Goal: Find specific page/section: Find specific page/section

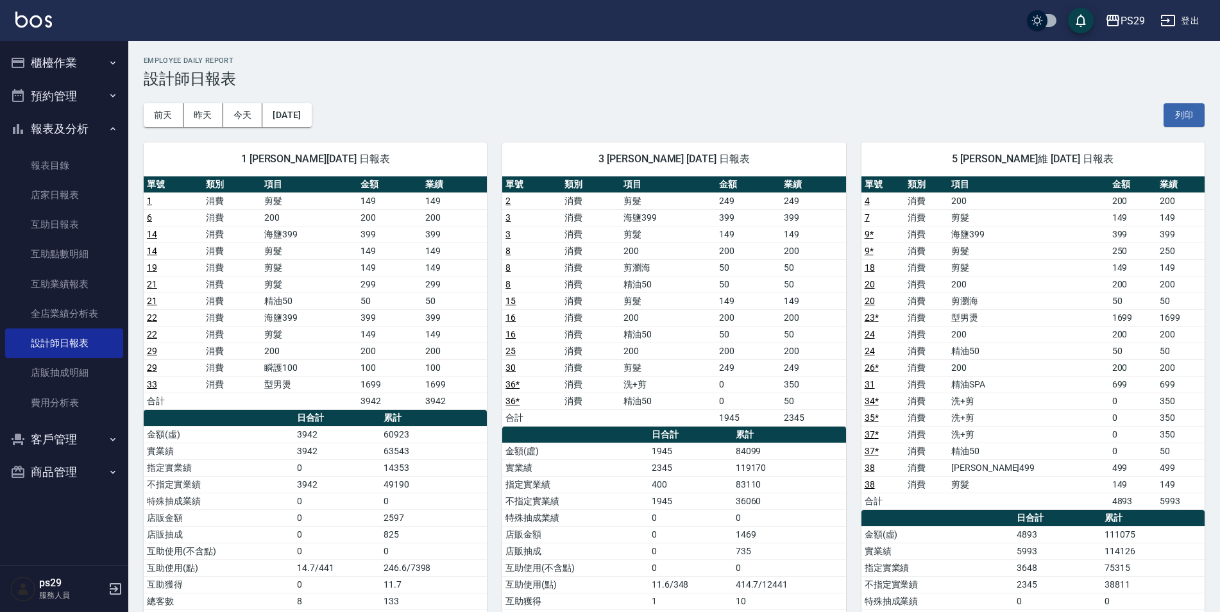
scroll to position [128, 0]
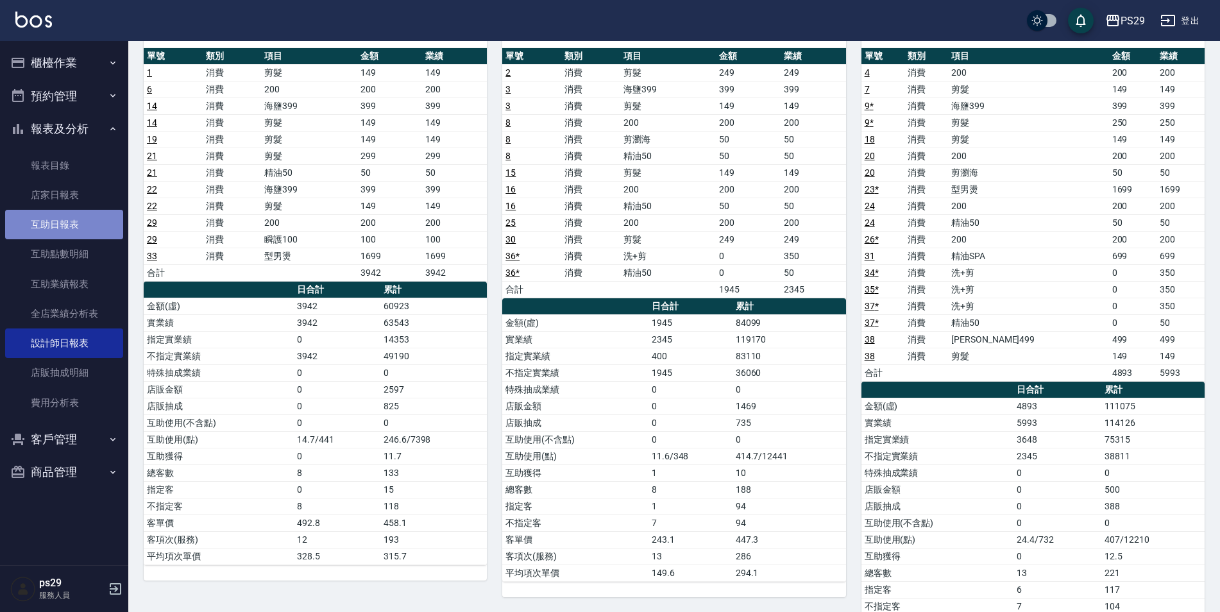
click at [52, 218] on link "互助日報表" at bounding box center [64, 224] width 118 height 29
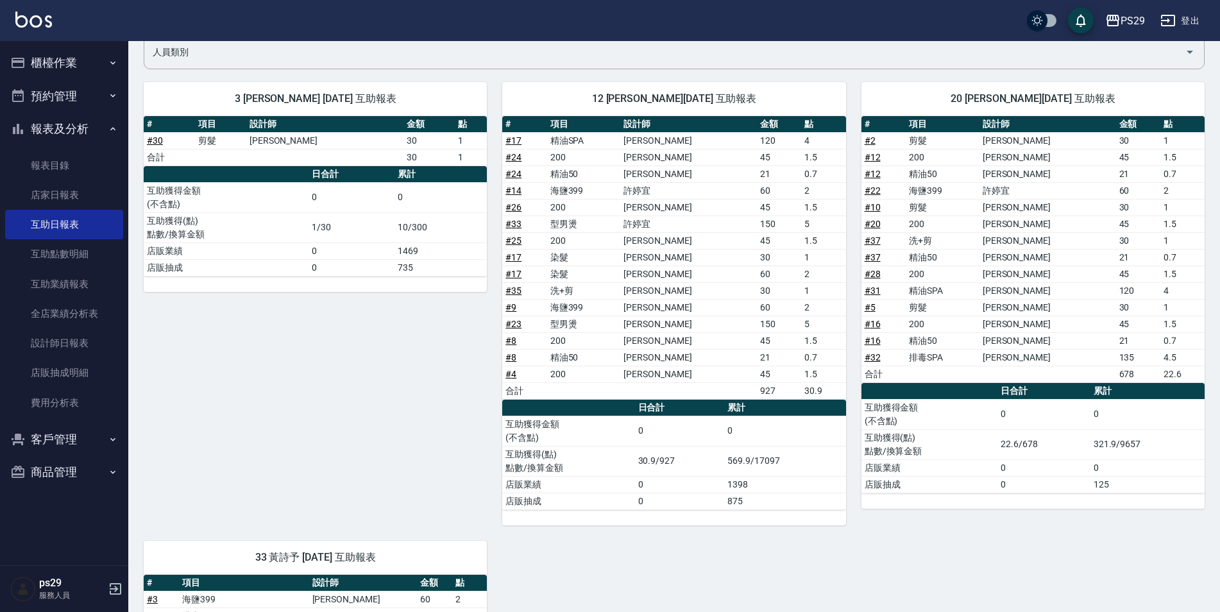
scroll to position [299, 0]
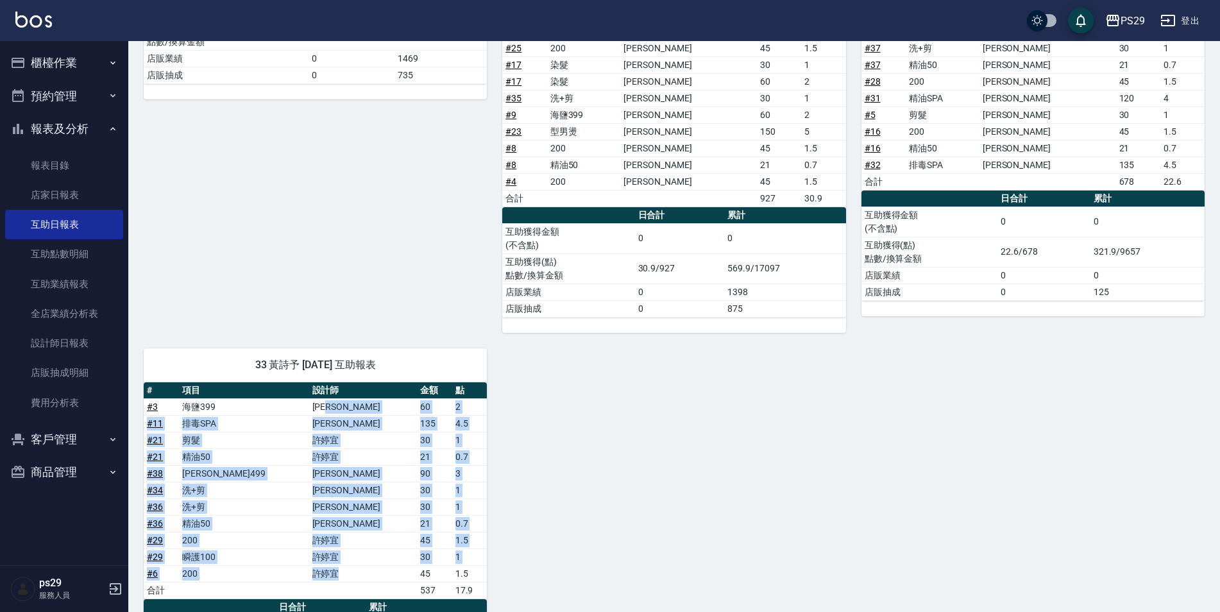
drag, startPoint x: 355, startPoint y: 414, endPoint x: 348, endPoint y: 578, distance: 164.3
click at [348, 578] on tbody "# 3 海鹽399 [PERSON_NAME] 60 2 # 11 排毒SPA [PERSON_NAME] 135 4.5 # 21 剪髮 [PERSON_N…" at bounding box center [315, 498] width 343 height 200
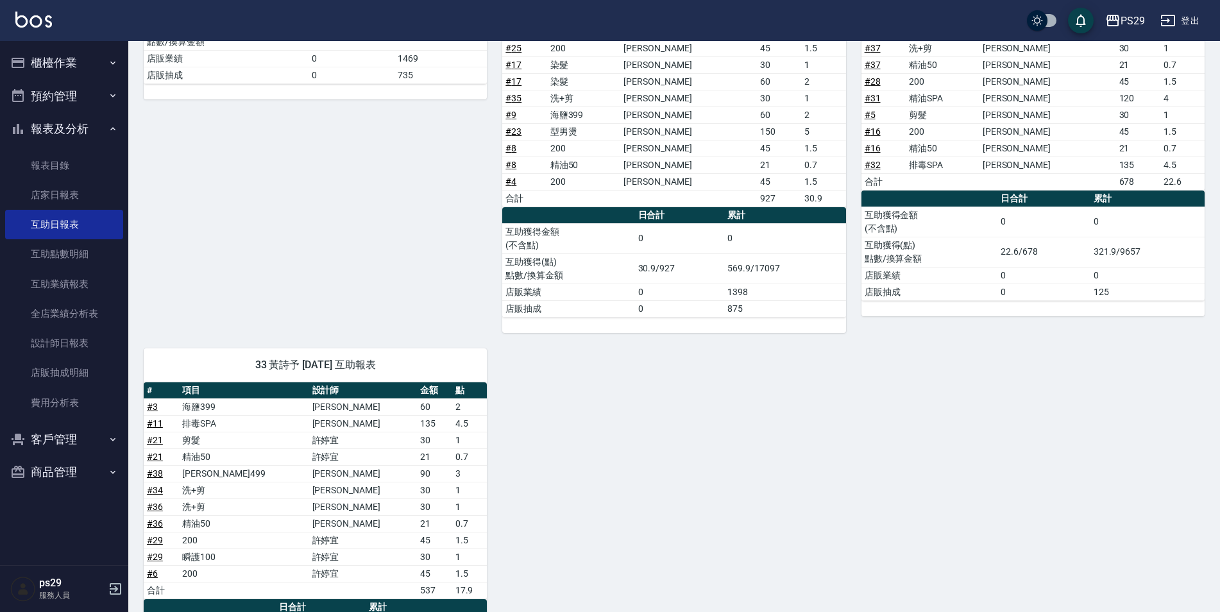
click at [646, 501] on div "3 [PERSON_NAME] [DATE] 互助報表 # 項目 設計師 金額 點 # 30 剪髮 [PERSON_NAME] 30 1 合計 30 1 日合…" at bounding box center [666, 299] width 1076 height 850
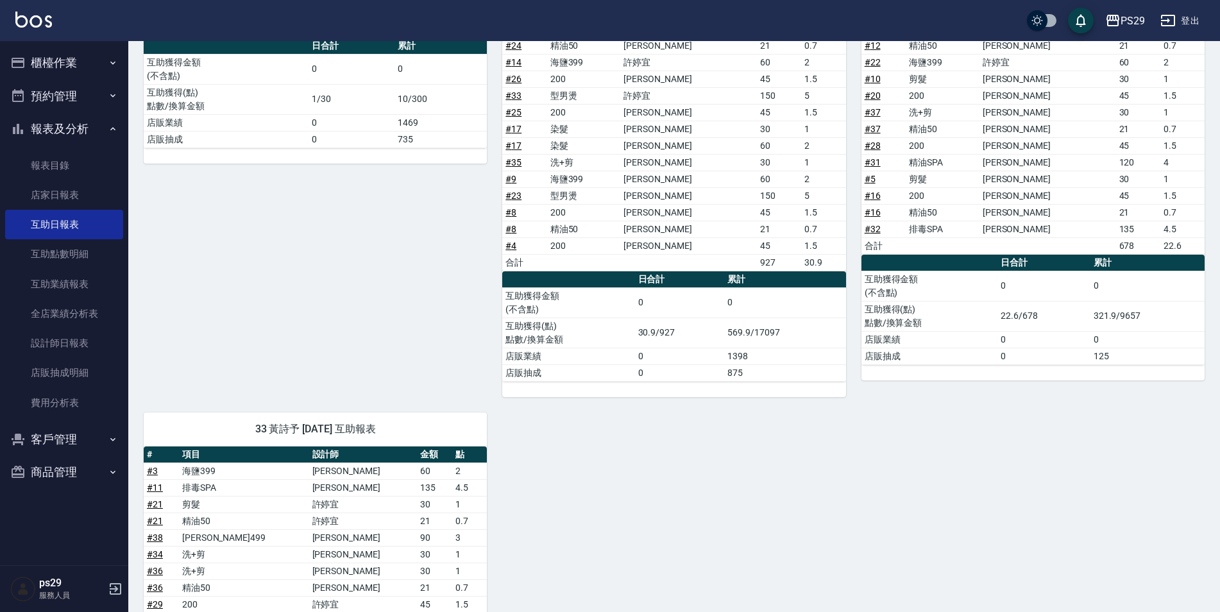
scroll to position [0, 0]
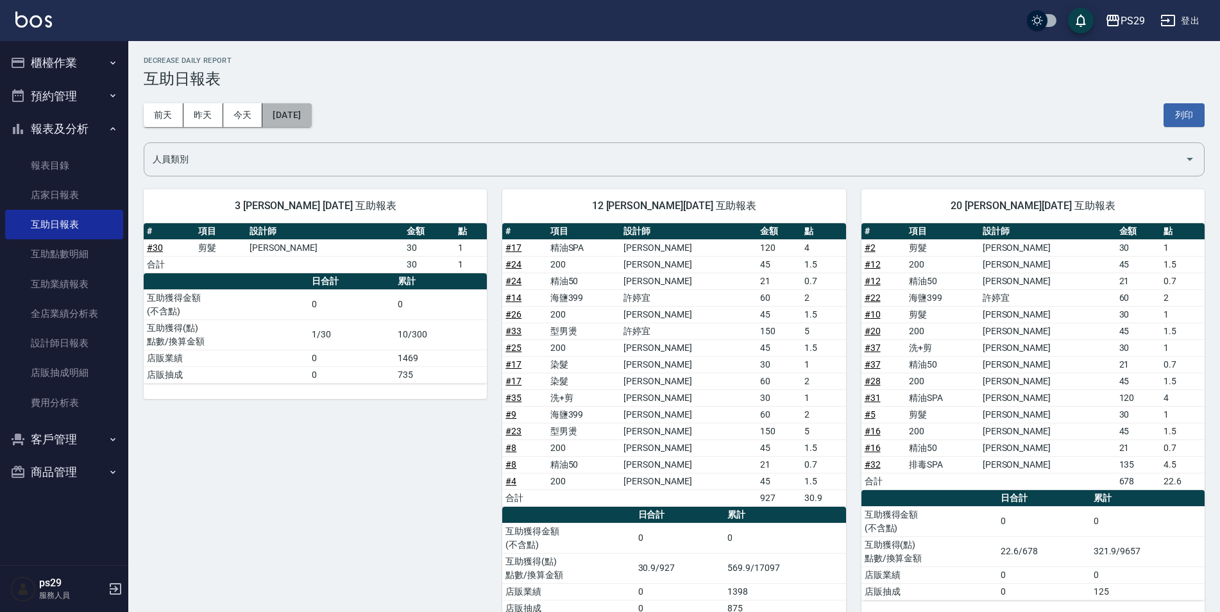
click at [303, 122] on button "[DATE]" at bounding box center [286, 115] width 49 height 24
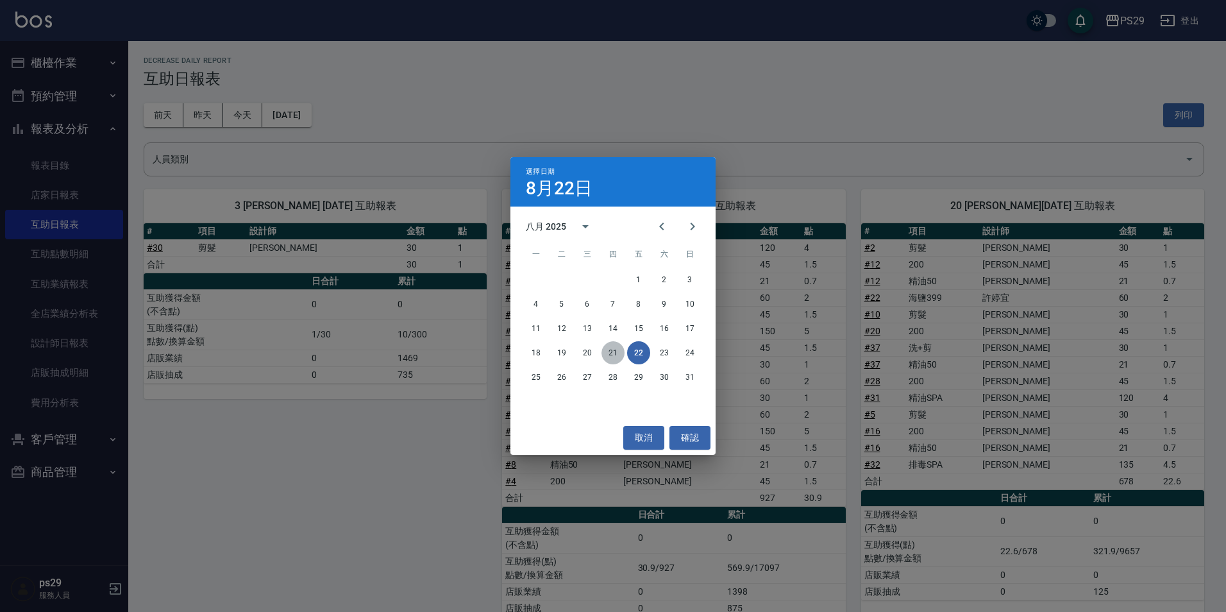
click at [616, 356] on button "21" at bounding box center [613, 352] width 23 height 23
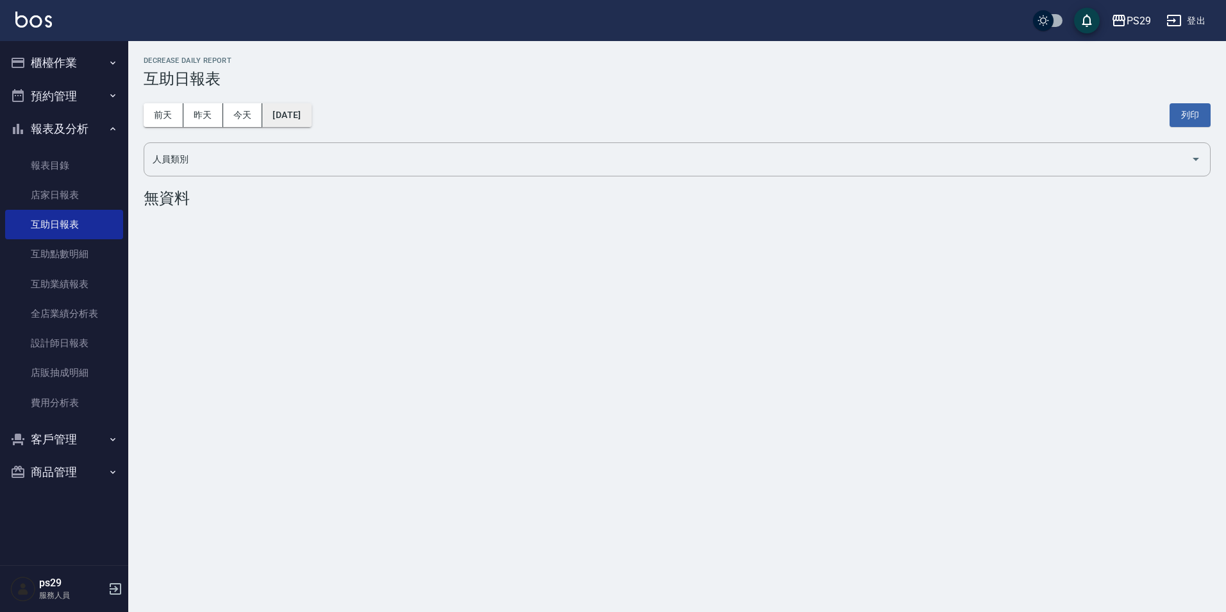
click at [311, 115] on button "[DATE]" at bounding box center [286, 115] width 49 height 24
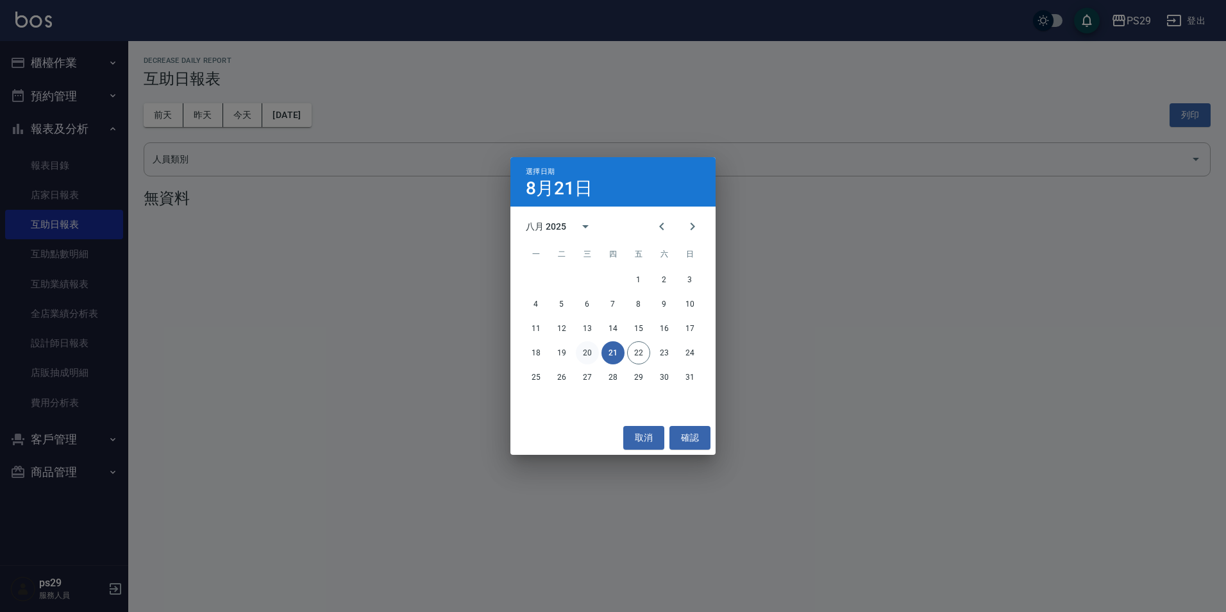
click at [580, 348] on button "20" at bounding box center [587, 352] width 23 height 23
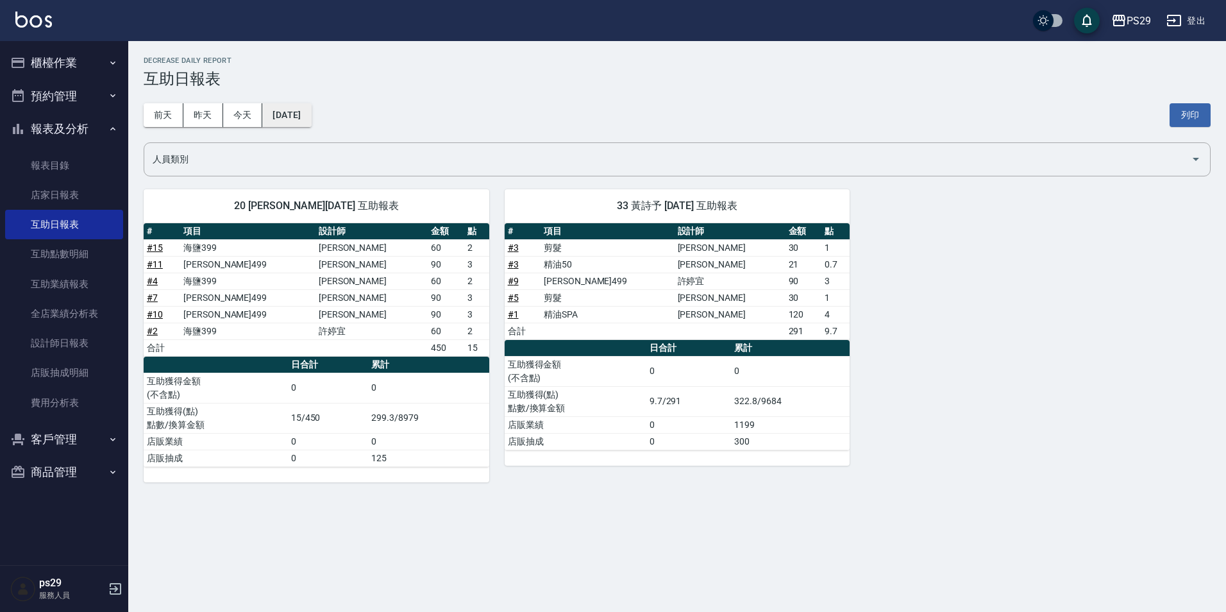
click at [311, 118] on button "[DATE]" at bounding box center [286, 115] width 49 height 24
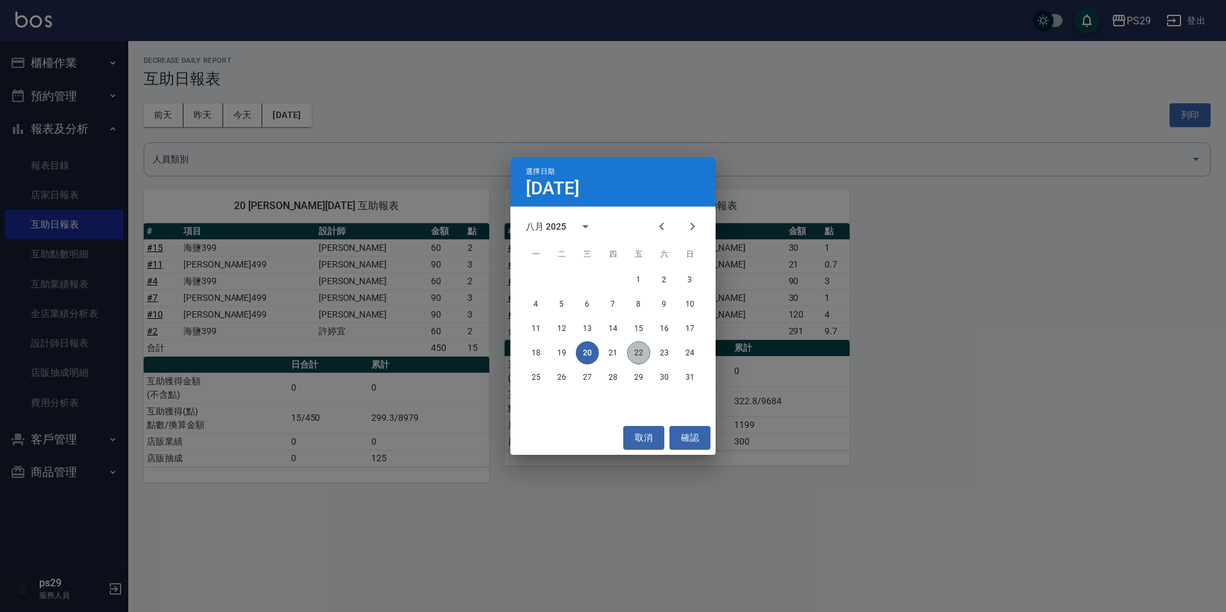
click at [643, 346] on button "22" at bounding box center [638, 352] width 23 height 23
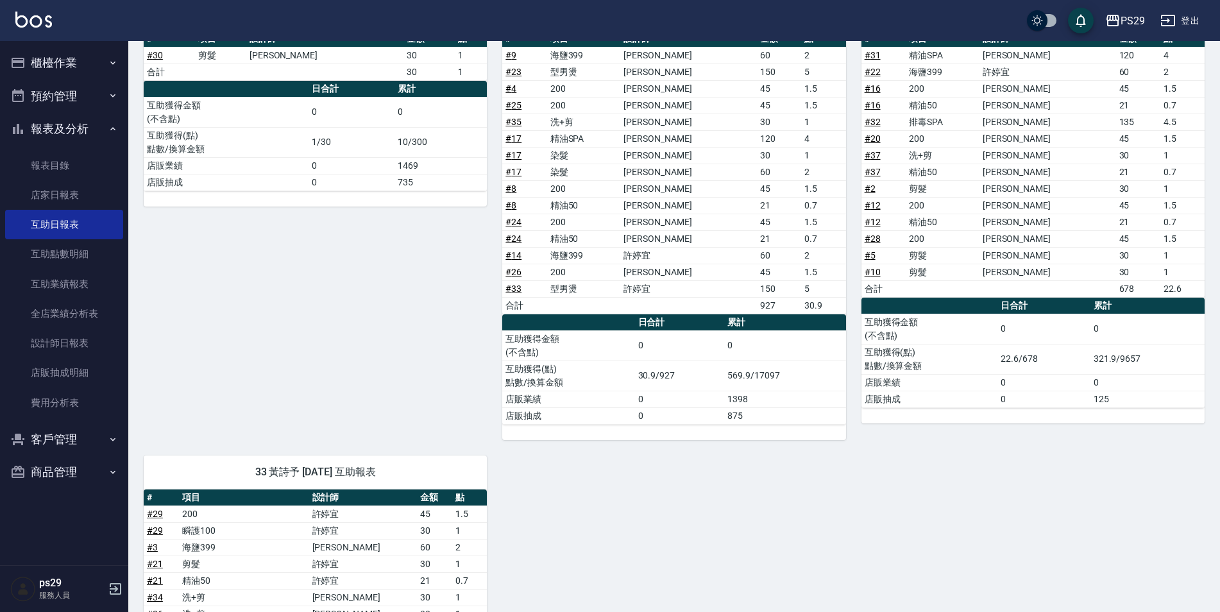
scroll to position [385, 0]
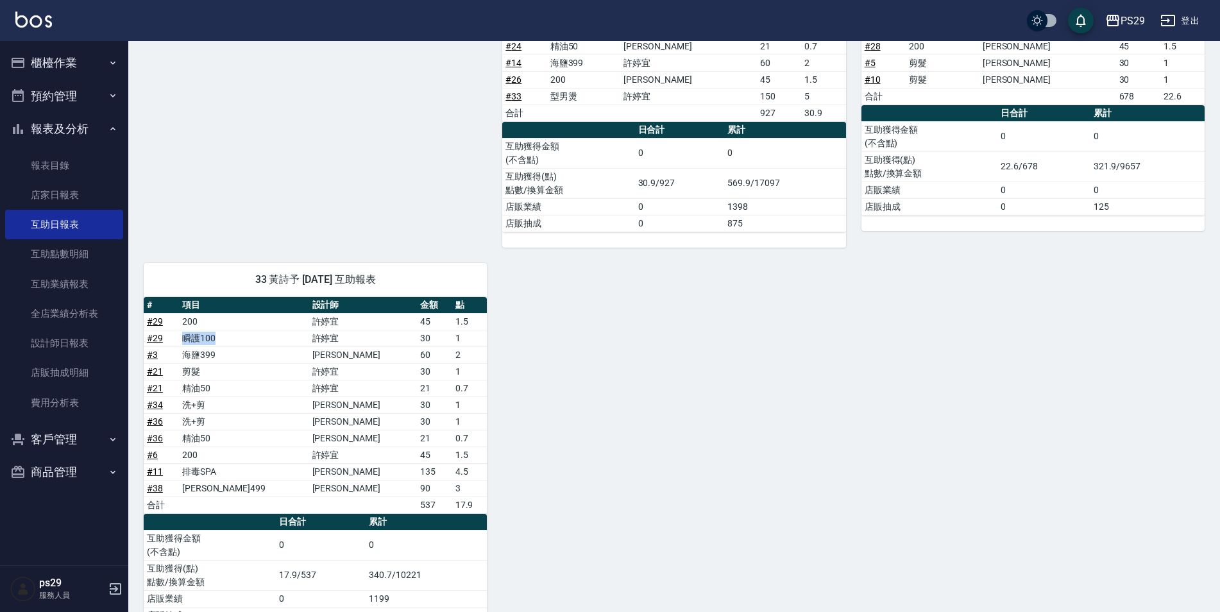
drag, startPoint x: 199, startPoint y: 341, endPoint x: 267, endPoint y: 334, distance: 68.3
click at [267, 334] on td "瞬護100" at bounding box center [244, 338] width 130 height 17
drag, startPoint x: 267, startPoint y: 334, endPoint x: 239, endPoint y: 357, distance: 36.0
click at [239, 357] on tbody "# 29 200 [PERSON_NAME]45 1.5 # 29 瞬護100 [PERSON_NAME]30 1 # 3 海鹽399 [PERSON_NAM…" at bounding box center [315, 413] width 343 height 200
click at [886, 341] on div "3 [PERSON_NAME] [DATE] 互助報表 # 項目 設計師 金額 點 # 30 剪髮 [PERSON_NAME] 30 1 合計 30 1 日合…" at bounding box center [666, 214] width 1076 height 850
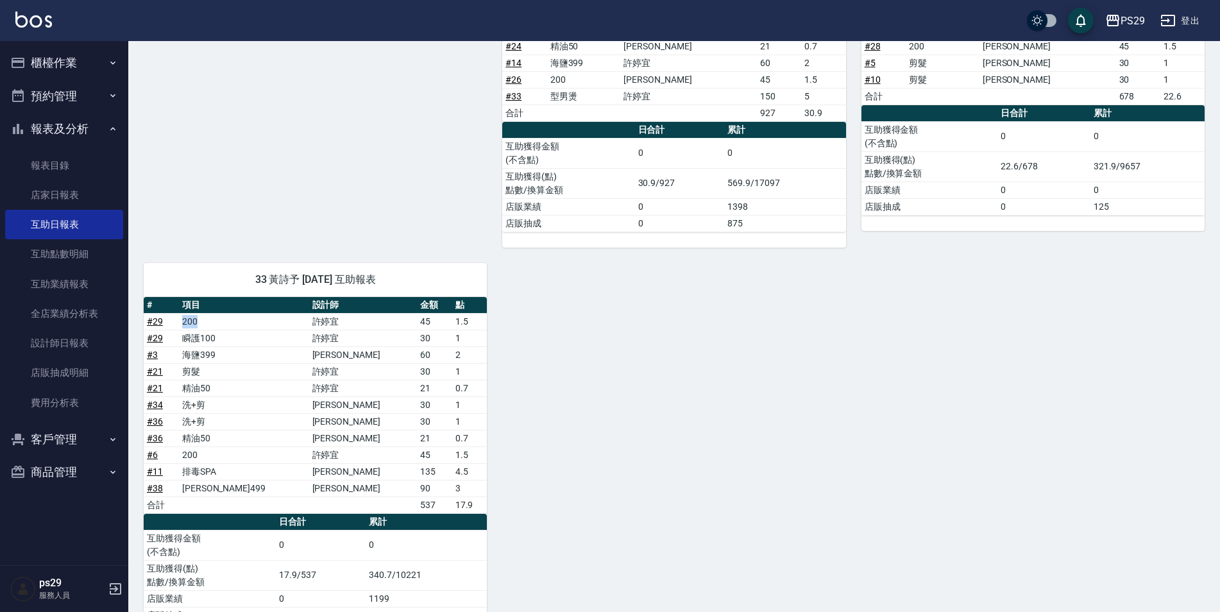
drag, startPoint x: 199, startPoint y: 323, endPoint x: 217, endPoint y: 316, distance: 19.1
click at [217, 316] on td "200" at bounding box center [244, 321] width 130 height 17
drag, startPoint x: 217, startPoint y: 316, endPoint x: 255, endPoint y: 333, distance: 40.8
click at [255, 333] on td "瞬護100" at bounding box center [244, 338] width 130 height 17
drag, startPoint x: 255, startPoint y: 333, endPoint x: 570, endPoint y: 344, distance: 315.7
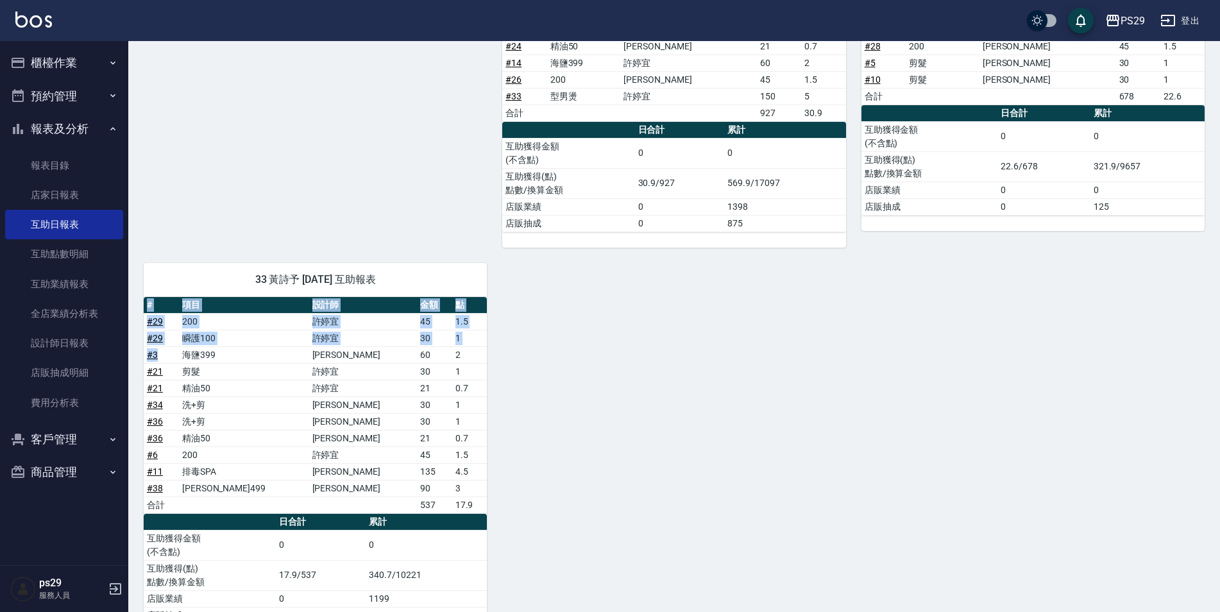
click at [570, 344] on div "3 [PERSON_NAME] [DATE] 互助報表 # 項目 設計師 金額 點 # 30 剪髮 [PERSON_NAME] 30 1 合計 30 1 日合…" at bounding box center [666, 214] width 1076 height 850
